Goal: Task Accomplishment & Management: Complete application form

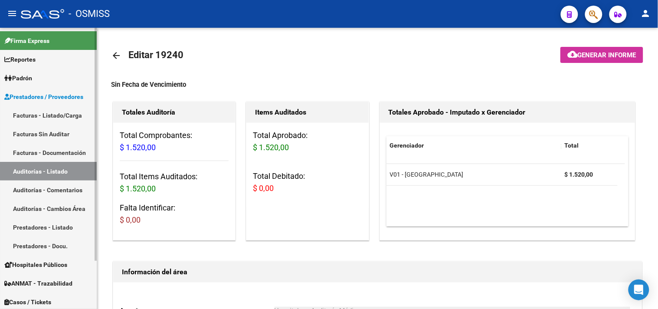
click at [51, 116] on link "Facturas - Listado/Carga" at bounding box center [48, 115] width 97 height 19
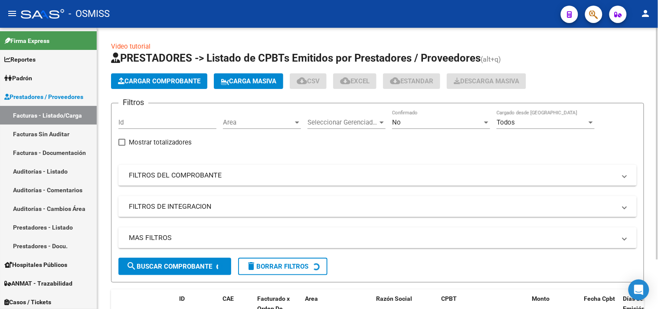
click at [142, 81] on span "Cargar Comprobante" at bounding box center [159, 81] width 82 height 8
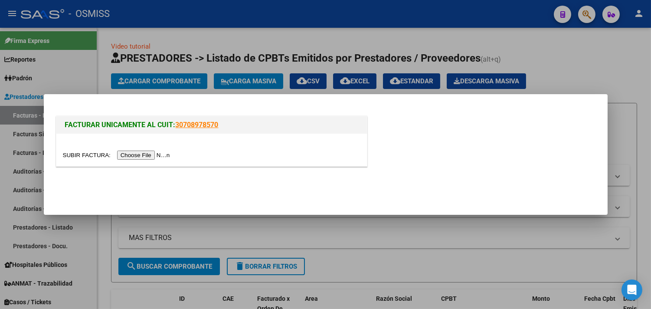
click at [162, 160] on div at bounding box center [211, 150] width 311 height 33
click at [159, 158] on input "file" at bounding box center [118, 155] width 110 height 9
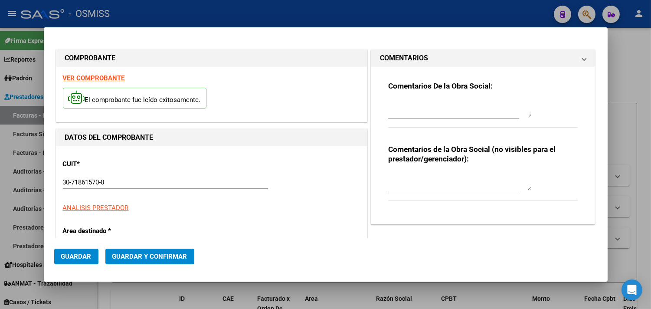
type input "[DATE]"
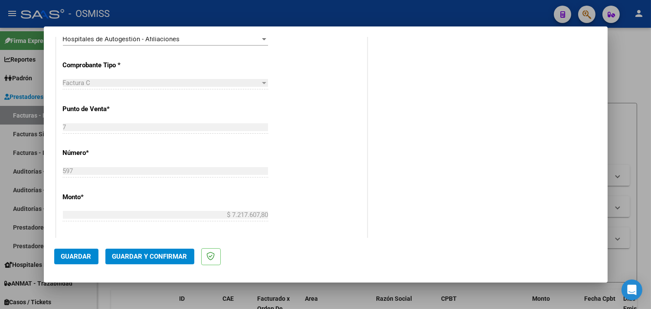
scroll to position [241, 0]
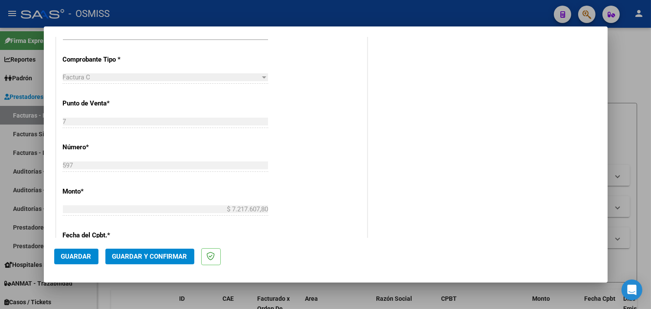
click at [153, 266] on mat-dialog-actions "Guardar Guardar y Confirmar" at bounding box center [325, 255] width 543 height 34
click at [149, 259] on span "Guardar y Confirmar" at bounding box center [149, 257] width 75 height 8
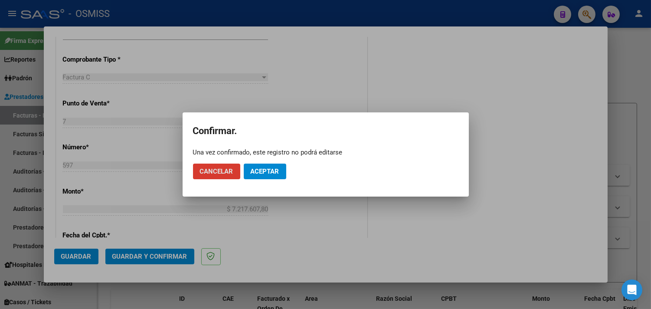
click at [275, 177] on button "Aceptar" at bounding box center [265, 172] width 43 height 16
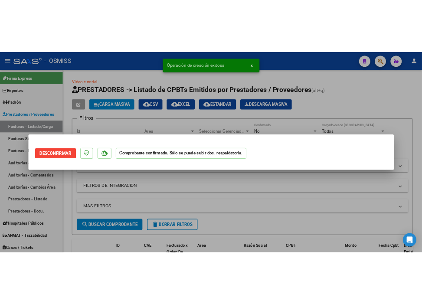
scroll to position [0, 0]
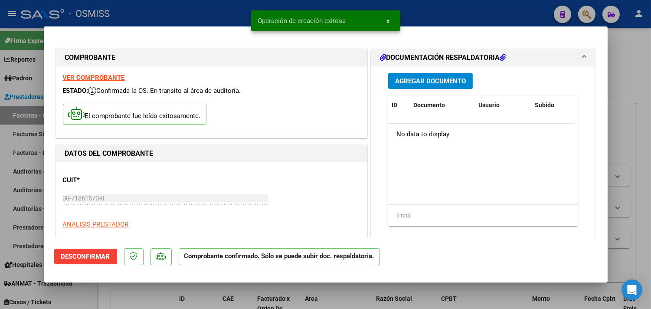
click at [641, 61] on div at bounding box center [325, 154] width 651 height 309
type input "$ 0,00"
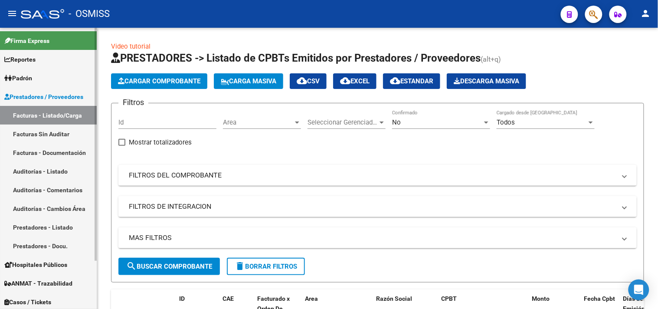
click at [38, 116] on link "Facturas - Listado/Carga" at bounding box center [48, 115] width 97 height 19
click at [154, 83] on span "Cargar Comprobante" at bounding box center [159, 81] width 82 height 8
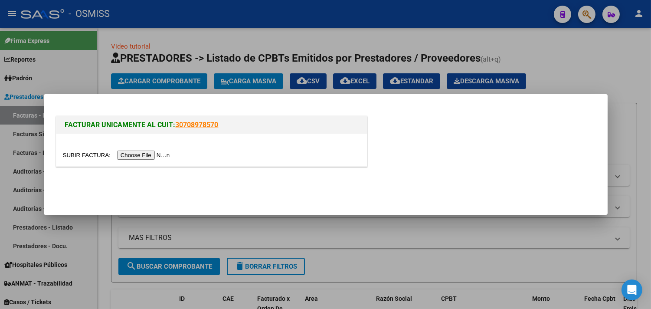
click at [155, 154] on input "file" at bounding box center [118, 155] width 110 height 9
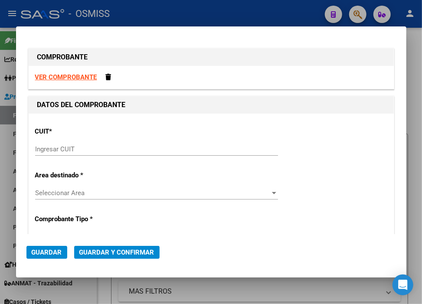
click at [142, 148] on input "Ingresar CUIT" at bounding box center [156, 149] width 243 height 8
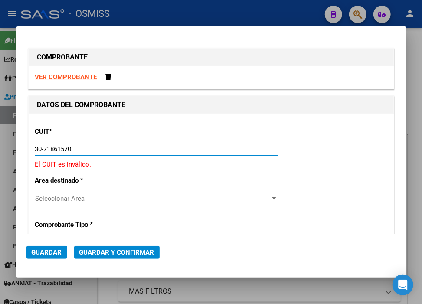
type input "30-71861570-0"
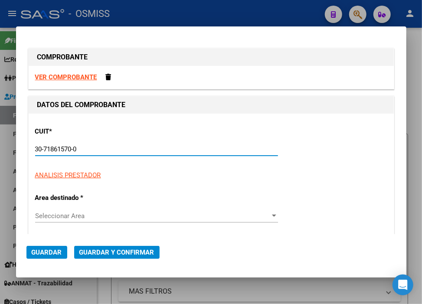
type input "7"
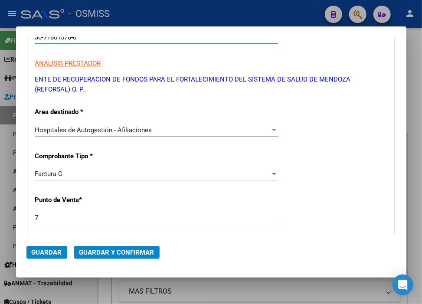
scroll to position [193, 0]
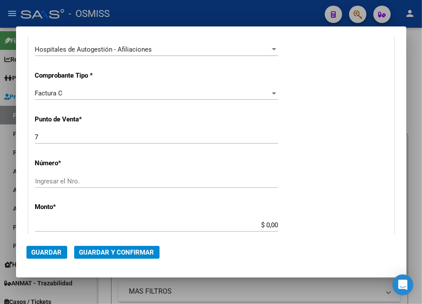
type input "30-71861570-0"
click at [63, 94] on div "Factura C" at bounding box center [152, 93] width 235 height 8
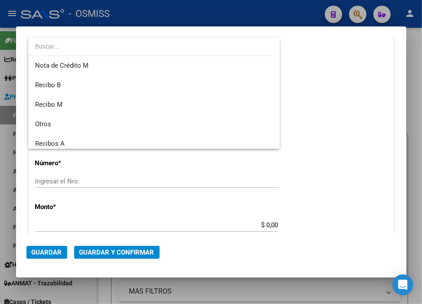
scroll to position [109, 0]
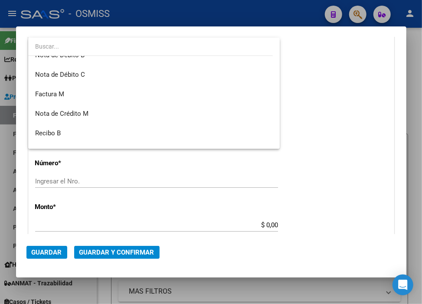
click at [355, 135] on div at bounding box center [211, 152] width 422 height 304
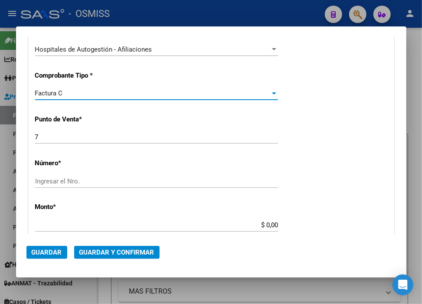
click at [83, 94] on div "Factura C" at bounding box center [152, 93] width 235 height 8
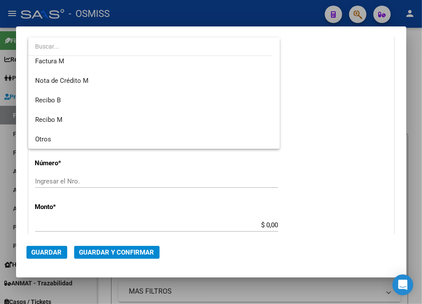
scroll to position [158, 0]
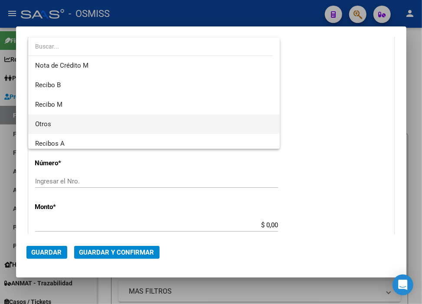
click at [50, 120] on span "Otros" at bounding box center [43, 124] width 16 height 8
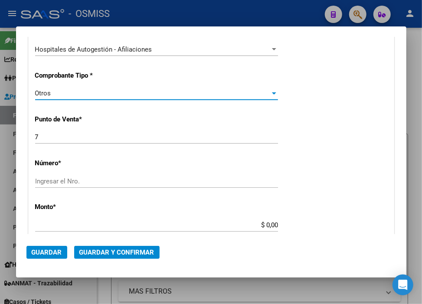
scroll to position [241, 0]
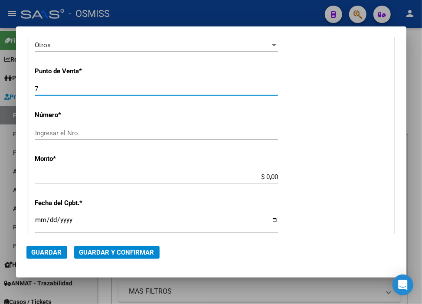
drag, startPoint x: 46, startPoint y: 88, endPoint x: 0, endPoint y: 90, distance: 45.6
click at [0, 90] on div "COMPROBANTE VER COMPROBANTE DATOS DEL COMPROBANTE CUIT * 30-71861570-0 Ingresar…" at bounding box center [211, 152] width 422 height 304
type input "0"
click at [90, 135] on input "Ingresar el Nro." at bounding box center [156, 133] width 243 height 8
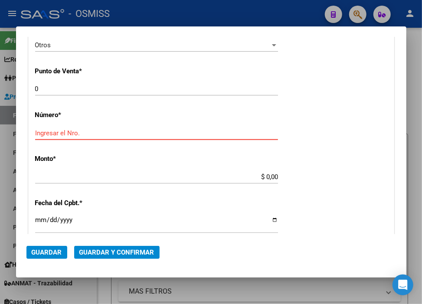
paste input "32335"
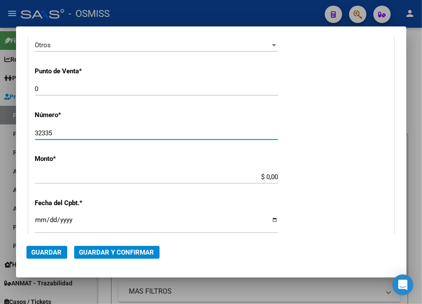
type input "32335"
click at [262, 177] on input "$ 0,00" at bounding box center [156, 177] width 243 height 8
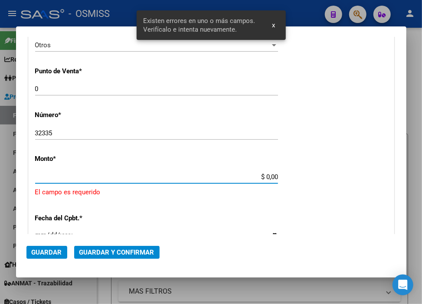
scroll to position [278, 0]
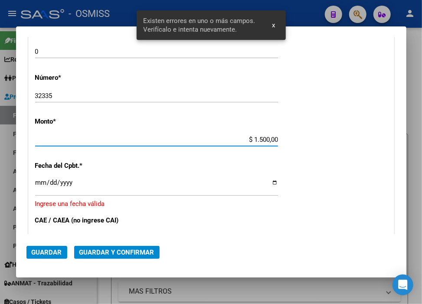
type input "$ 15.000,00"
click at [41, 181] on input "Ingresar la fecha" at bounding box center [156, 186] width 243 height 14
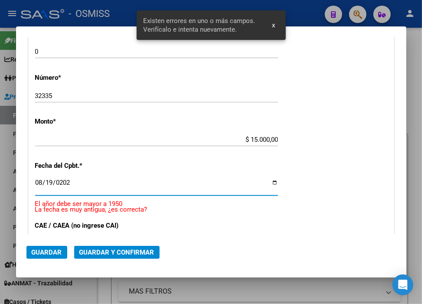
type input "[DATE]"
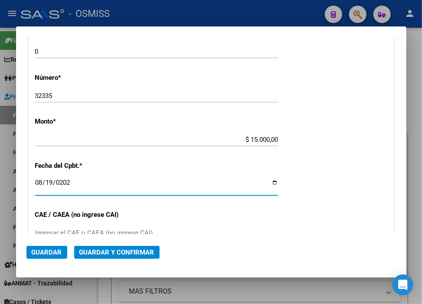
click at [152, 253] on span "Guardar y Confirmar" at bounding box center [116, 253] width 75 height 8
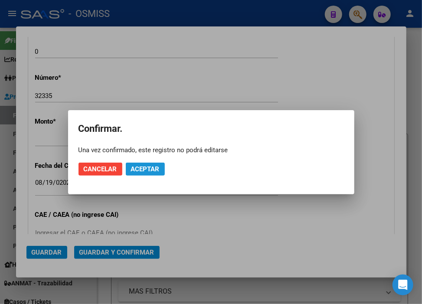
click at [133, 168] on span "Aceptar" at bounding box center [145, 169] width 29 height 8
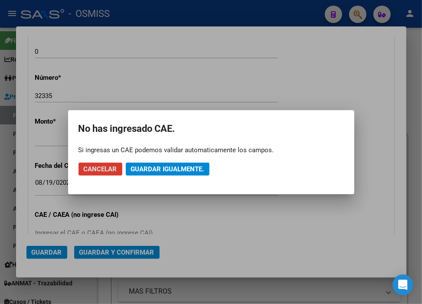
click at [133, 168] on span "Guardar igualmente." at bounding box center [167, 169] width 73 height 8
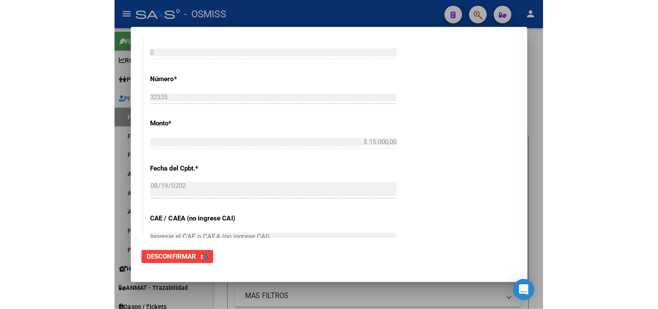
scroll to position [0, 0]
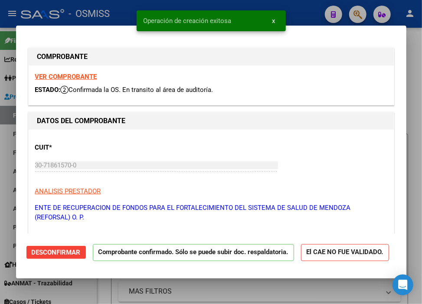
type input "[DATE]"
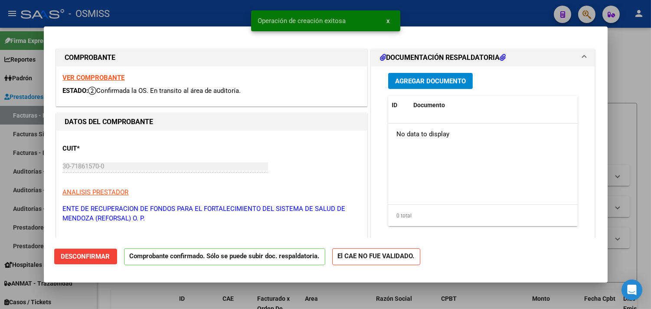
click at [415, 19] on div at bounding box center [325, 154] width 651 height 309
type input "$ 0,00"
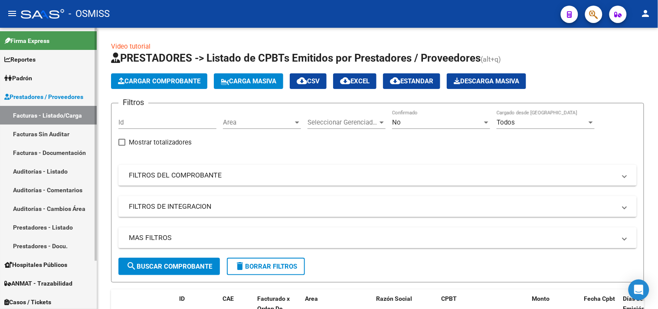
click at [46, 170] on link "Auditorías - Listado" at bounding box center [48, 171] width 97 height 19
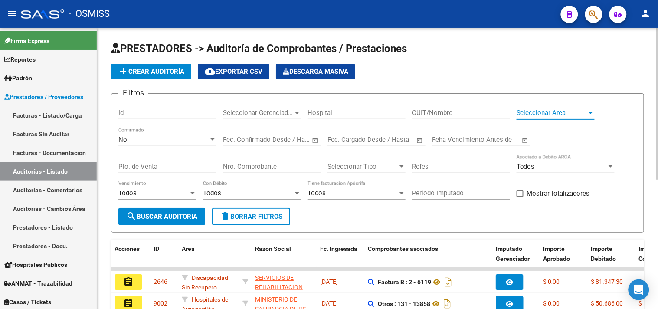
click at [588, 113] on div at bounding box center [591, 112] width 8 height 7
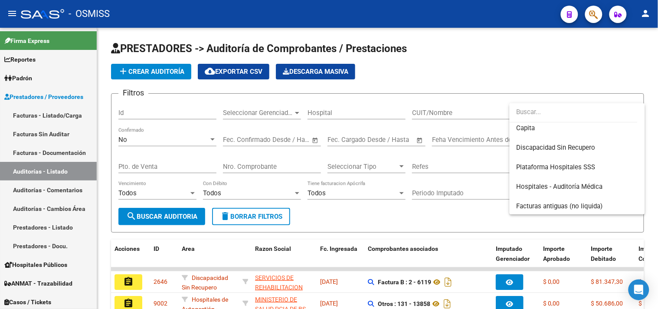
scroll to position [144, 0]
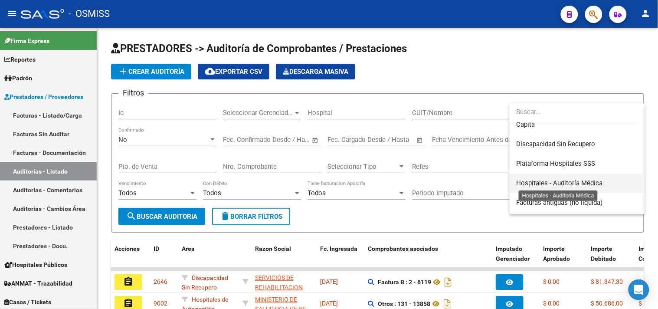
click at [579, 185] on span "Hospitales - Auditoría Médica" at bounding box center [560, 183] width 86 height 8
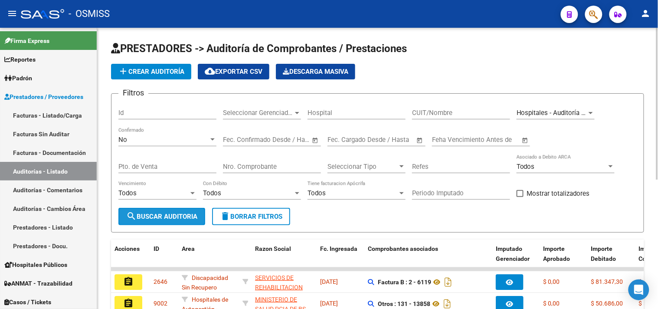
click at [171, 220] on span "search Buscar Auditoria" at bounding box center [161, 217] width 71 height 8
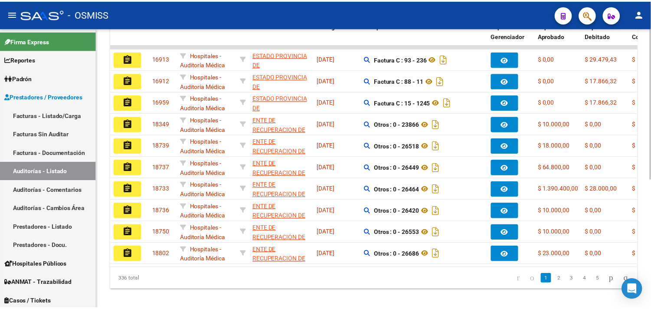
scroll to position [239, 0]
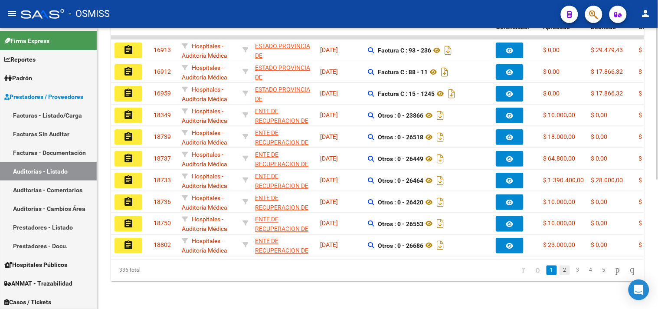
click at [560, 267] on link "2" at bounding box center [565, 271] width 10 height 10
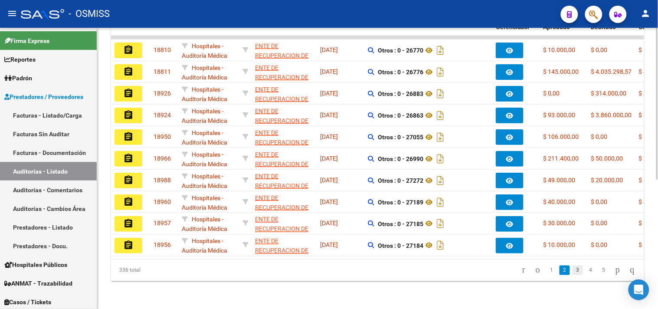
click at [573, 268] on link "3" at bounding box center [578, 271] width 10 height 10
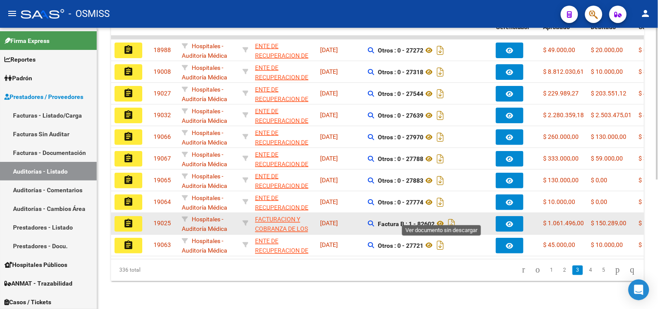
drag, startPoint x: 418, startPoint y: 218, endPoint x: 434, endPoint y: 217, distance: 16.1
click at [434, 220] on strong "Factura B : 1 - 82602" at bounding box center [406, 223] width 57 height 7
click at [421, 220] on strong "Factura B : 1 - 82602" at bounding box center [406, 223] width 57 height 7
drag, startPoint x: 419, startPoint y: 216, endPoint x: 435, endPoint y: 217, distance: 16.6
click at [435, 220] on strong "Factura B : 1 - 82602" at bounding box center [406, 223] width 57 height 7
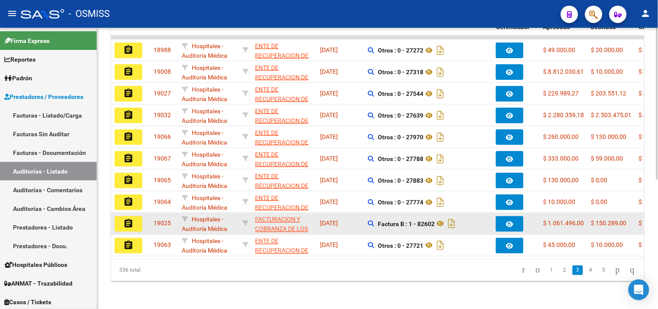
copy strong "82602"
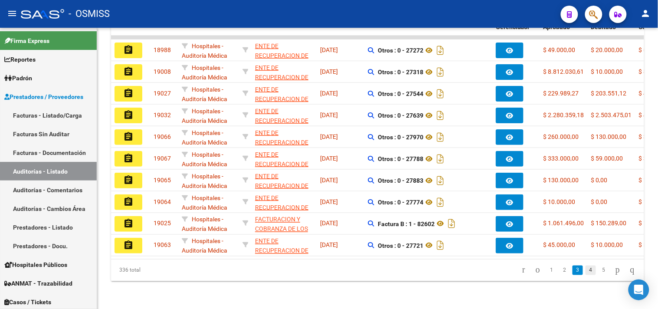
click at [587, 268] on link "4" at bounding box center [591, 271] width 10 height 10
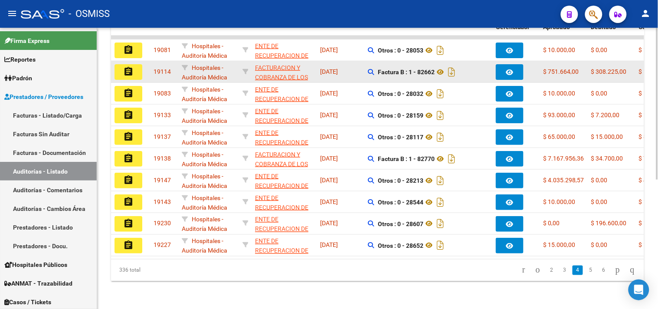
copy strong "82662"
drag, startPoint x: 419, startPoint y: 62, endPoint x: 435, endPoint y: 69, distance: 17.2
click at [435, 69] on div "Factura B : 1 - 82662" at bounding box center [428, 72] width 121 height 14
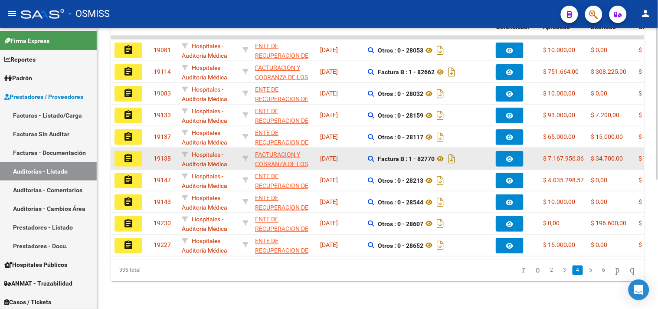
drag, startPoint x: 419, startPoint y: 151, endPoint x: 434, endPoint y: 155, distance: 15.7
click at [434, 155] on div "Factura B : 1 - 82770" at bounding box center [428, 159] width 121 height 14
copy strong "82770"
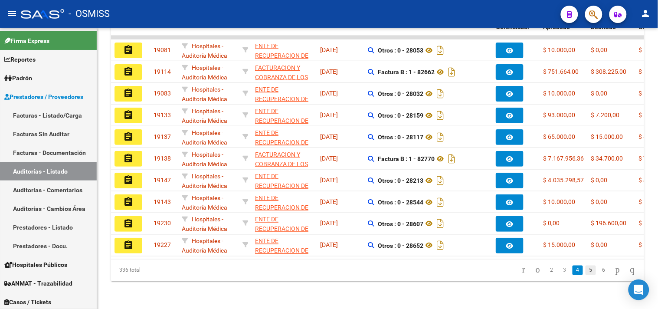
click at [586, 269] on link "5" at bounding box center [591, 271] width 10 height 10
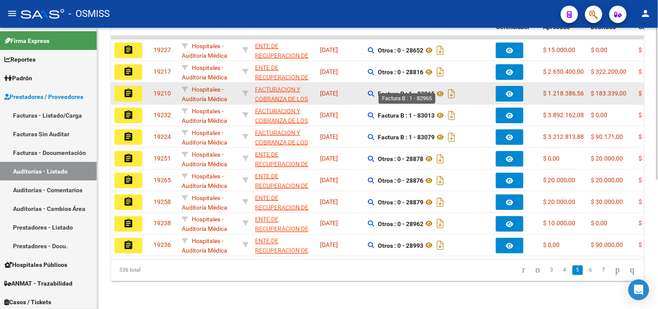
drag, startPoint x: 418, startPoint y: 85, endPoint x: 434, endPoint y: 89, distance: 16.8
click at [434, 90] on strong "Factura B : 1 - 82965" at bounding box center [406, 93] width 57 height 7
copy strong "82965"
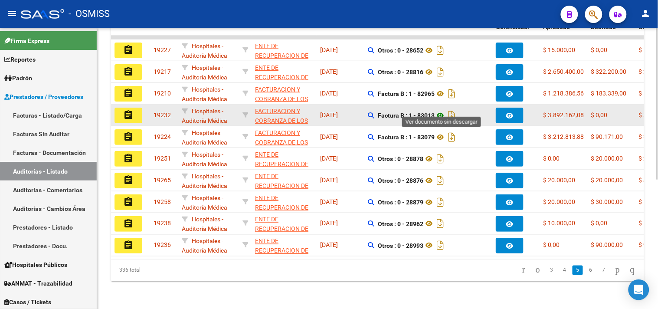
copy strong "83013"
drag, startPoint x: 419, startPoint y: 107, endPoint x: 437, endPoint y: 107, distance: 17.8
click at [437, 112] on span "Factura B : 1 - 83013" at bounding box center [417, 115] width 79 height 7
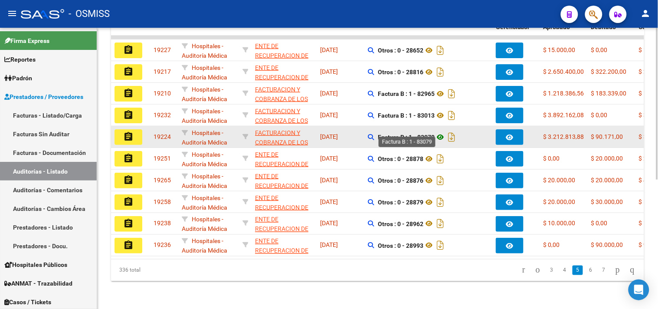
drag, startPoint x: 419, startPoint y: 127, endPoint x: 437, endPoint y: 131, distance: 18.2
click at [437, 134] on span "Factura B : 1 - 83079" at bounding box center [417, 137] width 79 height 7
copy strong "83079"
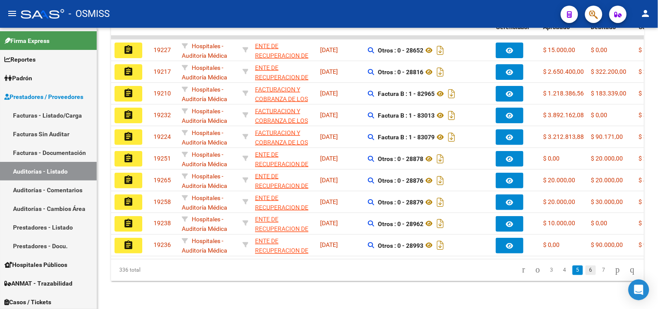
click at [586, 271] on link "6" at bounding box center [591, 271] width 10 height 10
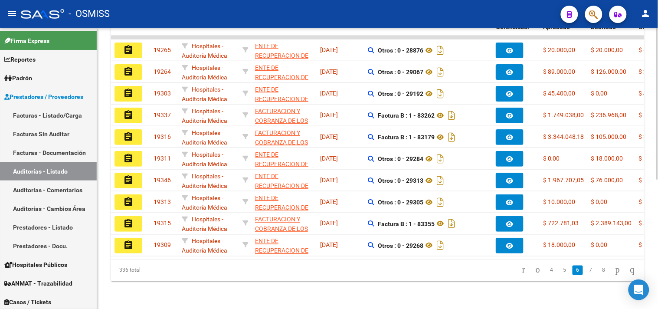
click at [418, 296] on div "PRESTADORES -> Auditoría de Comprobantes / Prestaciones add Crear Auditoría clo…" at bounding box center [377, 52] width 561 height 513
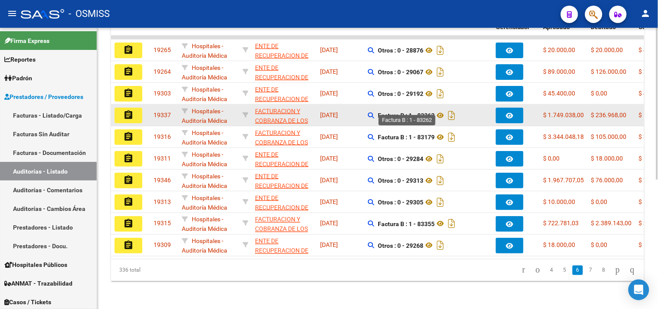
drag, startPoint x: 420, startPoint y: 106, endPoint x: 436, endPoint y: 107, distance: 16.1
click at [435, 112] on strong "Factura B : 1 - 83262" at bounding box center [406, 115] width 57 height 7
copy strong "83262"
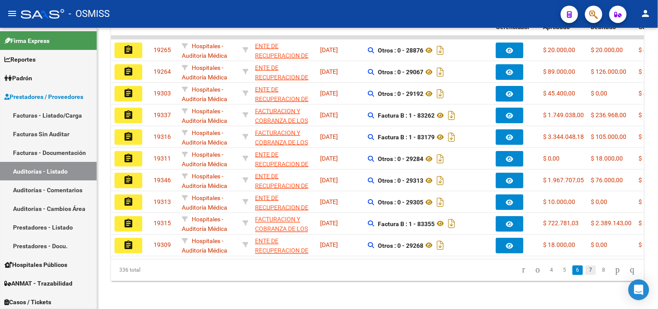
click at [586, 272] on link "7" at bounding box center [591, 271] width 10 height 10
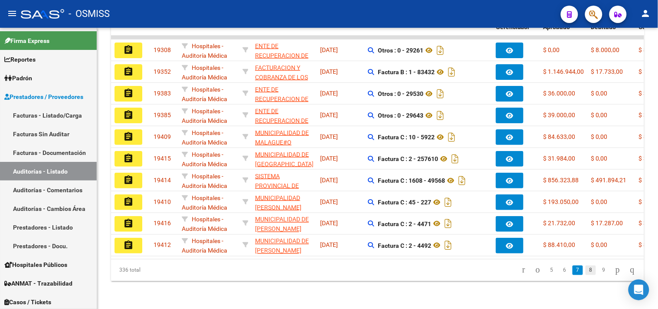
click at [586, 268] on link "8" at bounding box center [591, 271] width 10 height 10
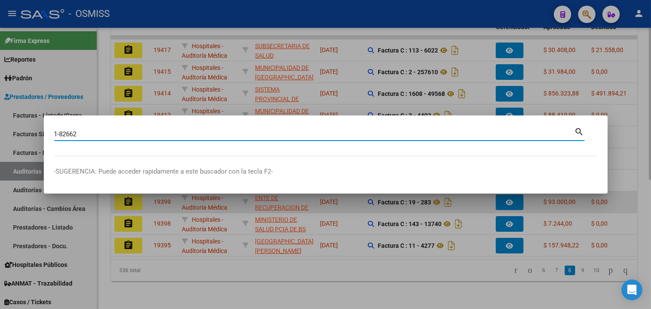
type input "1-82662"
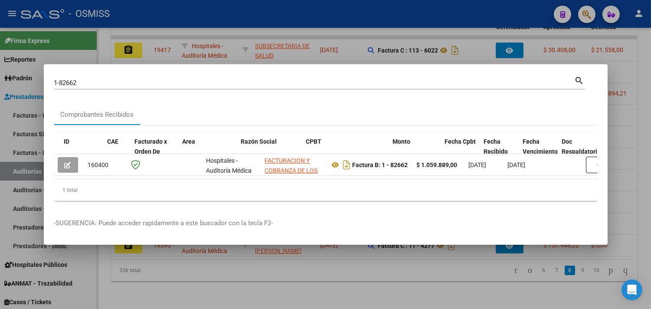
scroll to position [0, 333]
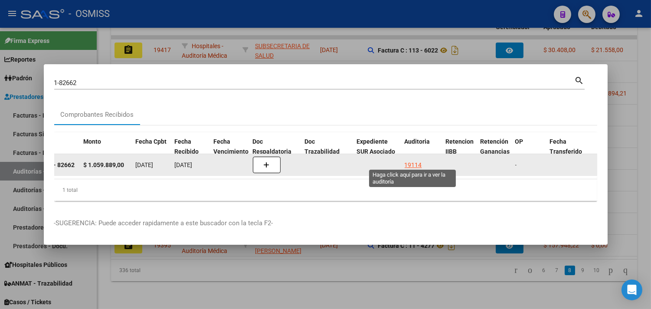
click at [415, 160] on div "19114" at bounding box center [413, 165] width 17 height 10
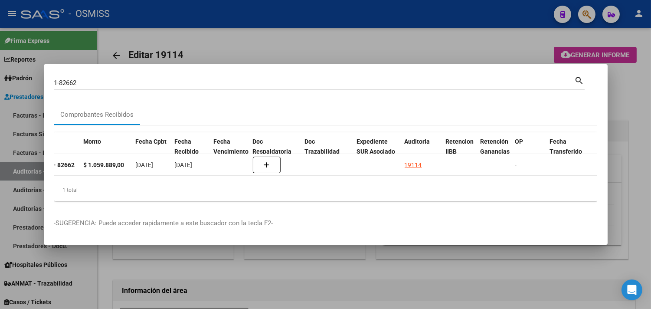
click at [641, 109] on div at bounding box center [325, 154] width 651 height 309
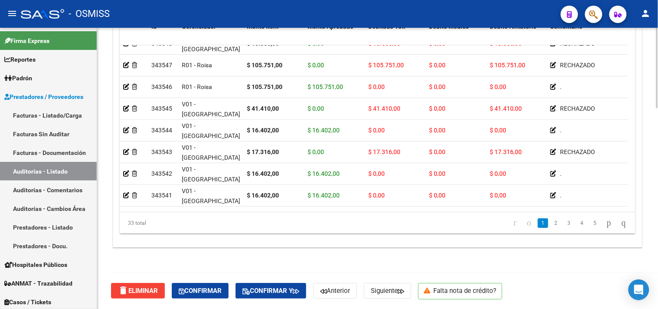
scroll to position [48, 0]
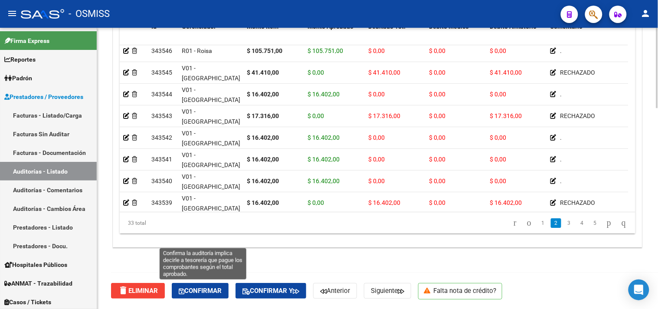
click at [209, 293] on span "Confirmar" at bounding box center [200, 291] width 43 height 8
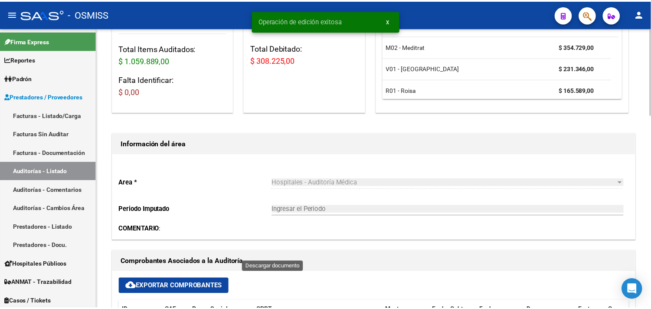
scroll to position [0, 0]
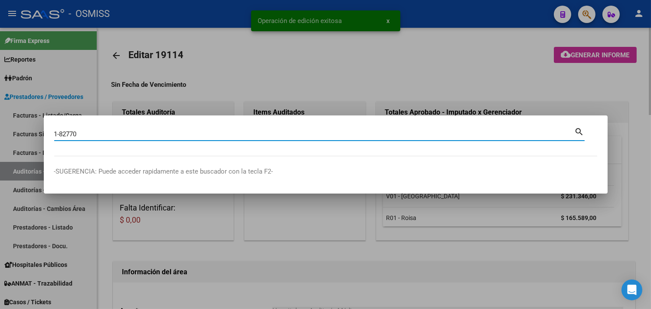
type input "1-82770"
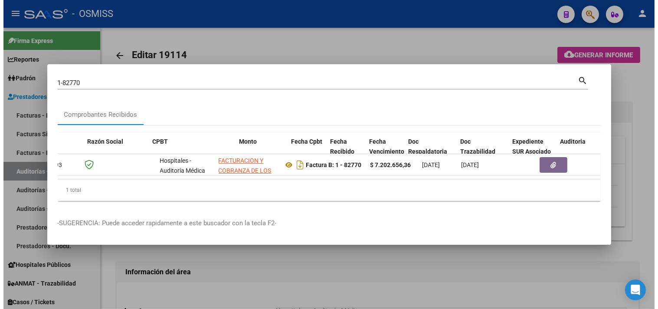
scroll to position [0, 302]
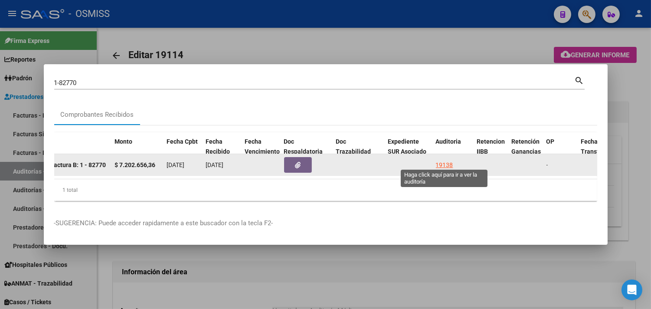
click at [440, 161] on div "19138" at bounding box center [444, 165] width 17 height 10
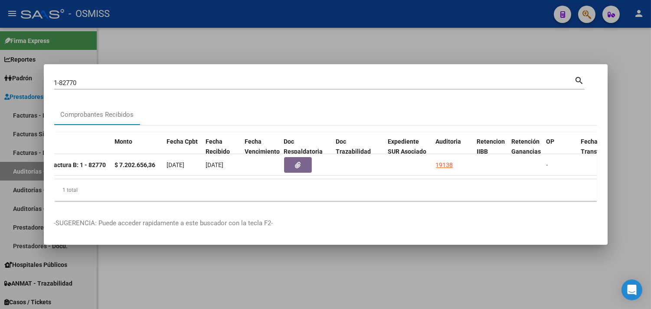
click at [638, 87] on div at bounding box center [325, 154] width 651 height 309
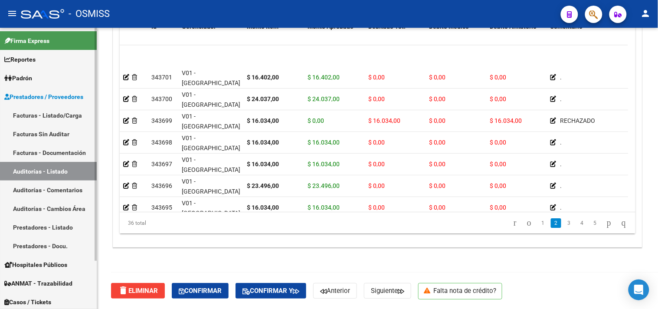
scroll to position [241, 0]
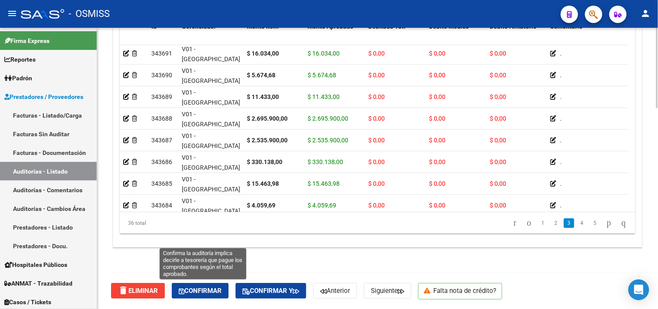
click at [203, 288] on span "Confirmar" at bounding box center [200, 291] width 43 height 8
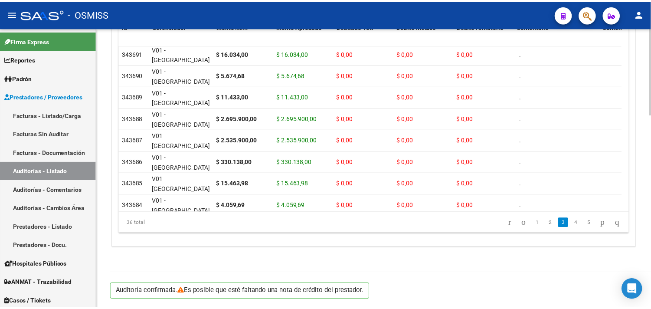
scroll to position [624, 0]
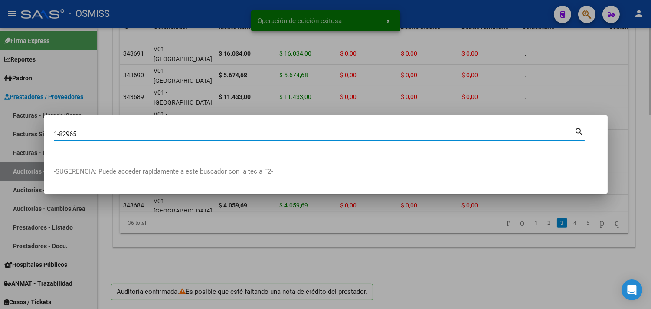
type input "1-82965"
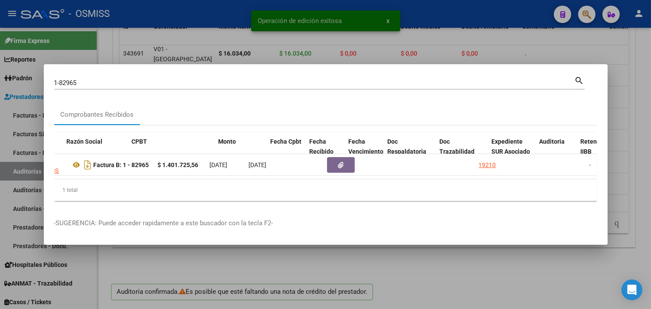
scroll to position [0, 322]
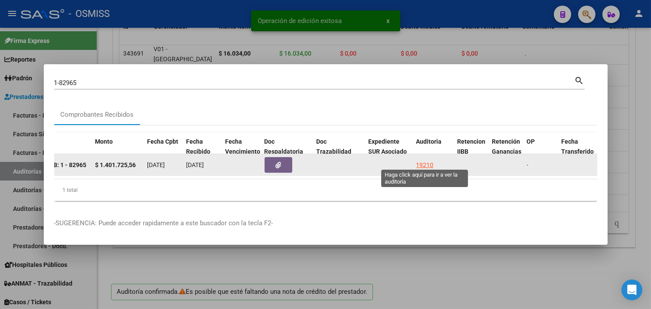
click at [426, 160] on div "19210" at bounding box center [425, 165] width 17 height 10
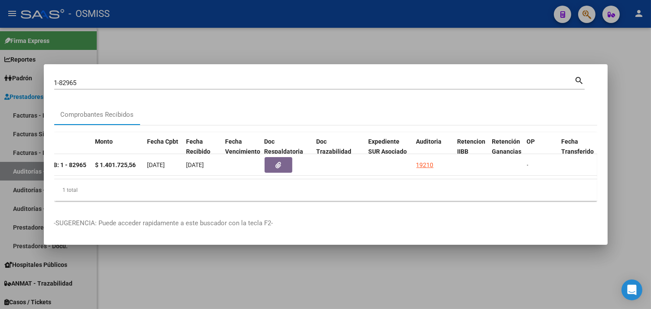
click at [638, 93] on div at bounding box center [325, 154] width 651 height 309
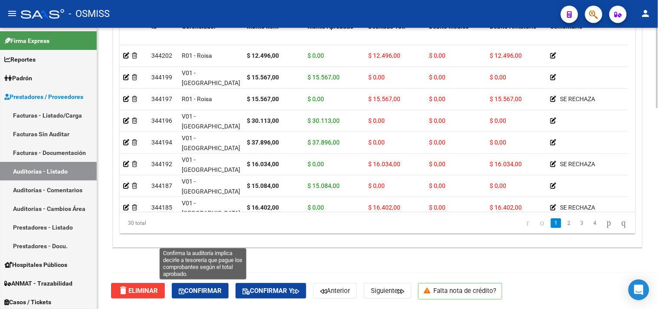
click at [203, 289] on span "Confirmar" at bounding box center [200, 291] width 43 height 8
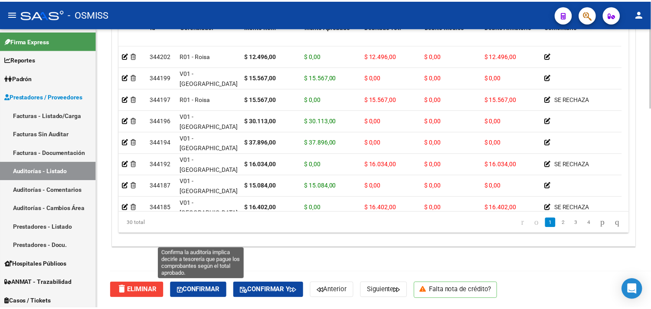
scroll to position [624, 0]
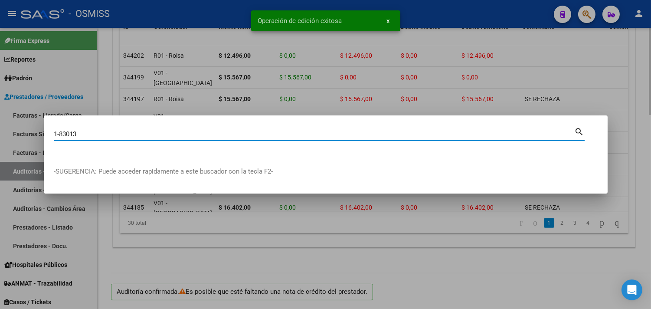
type input "1-83013"
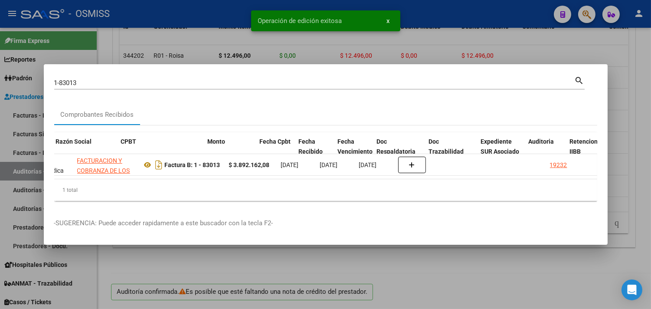
scroll to position [0, 235]
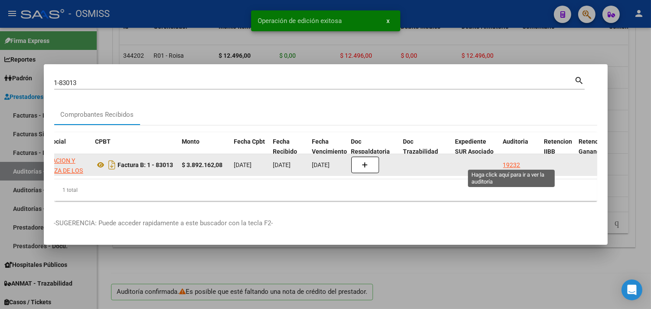
click at [513, 160] on div "19232" at bounding box center [511, 165] width 17 height 10
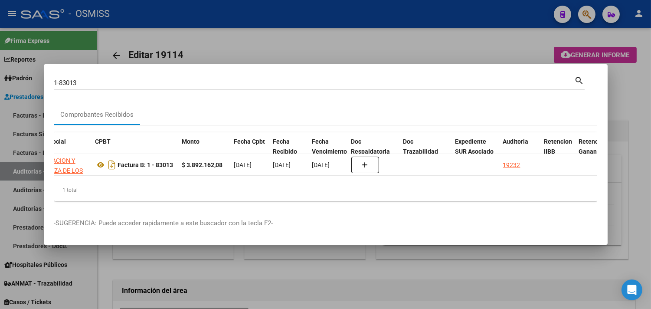
click at [630, 103] on div at bounding box center [325, 154] width 651 height 309
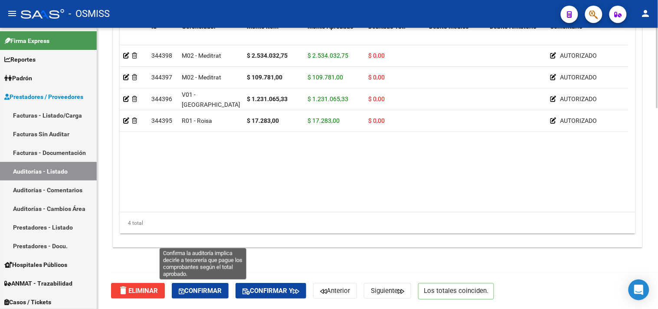
click at [203, 292] on span "Confirmar" at bounding box center [200, 291] width 43 height 8
